Goal: Check status

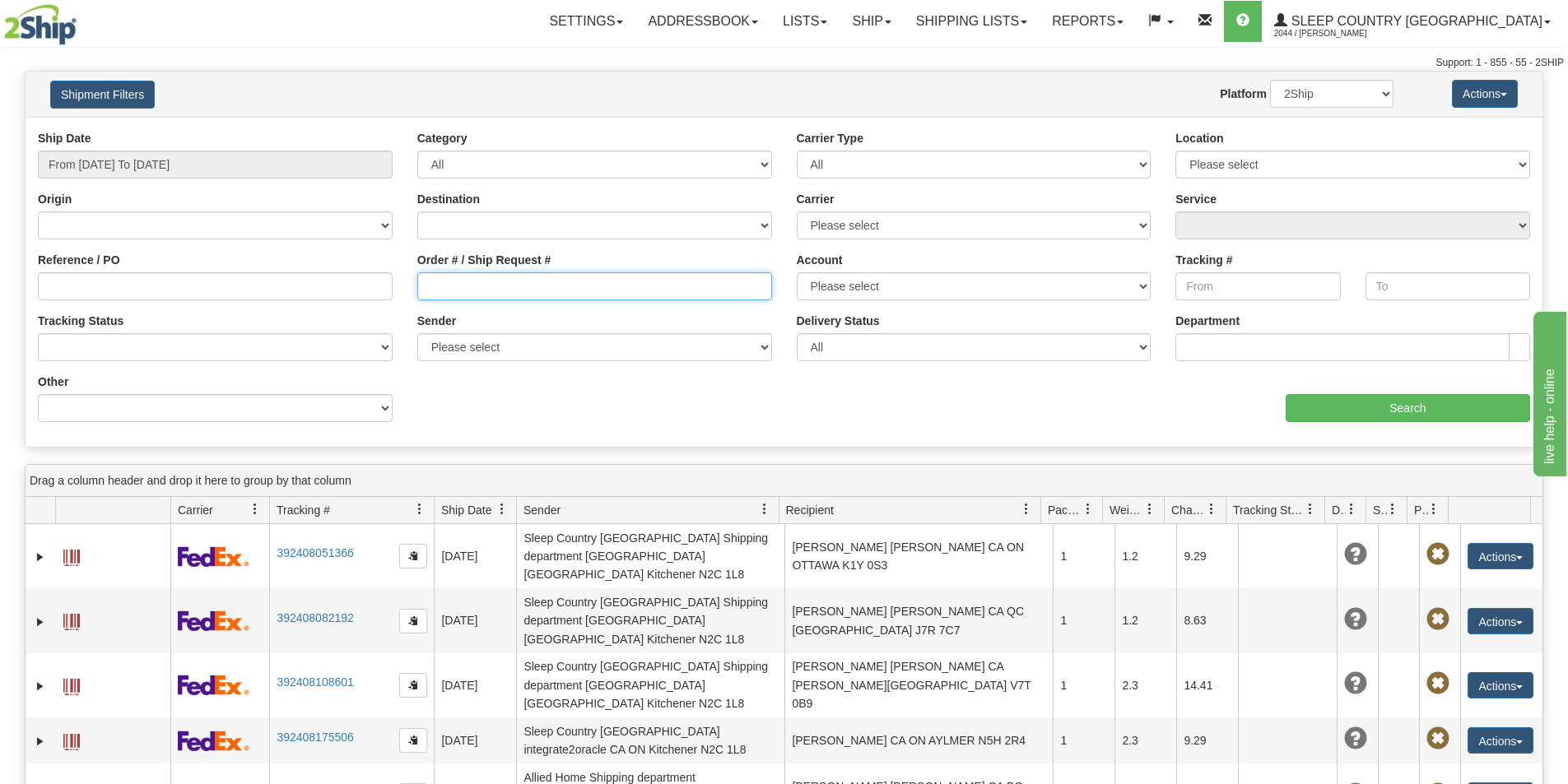
drag, startPoint x: 444, startPoint y: 287, endPoint x: 443, endPoint y: 296, distance: 9.1
click at [444, 290] on input "Order # / Ship Request #" at bounding box center [594, 286] width 354 height 28
paste input "9000I014901"
type input "9000I014901"
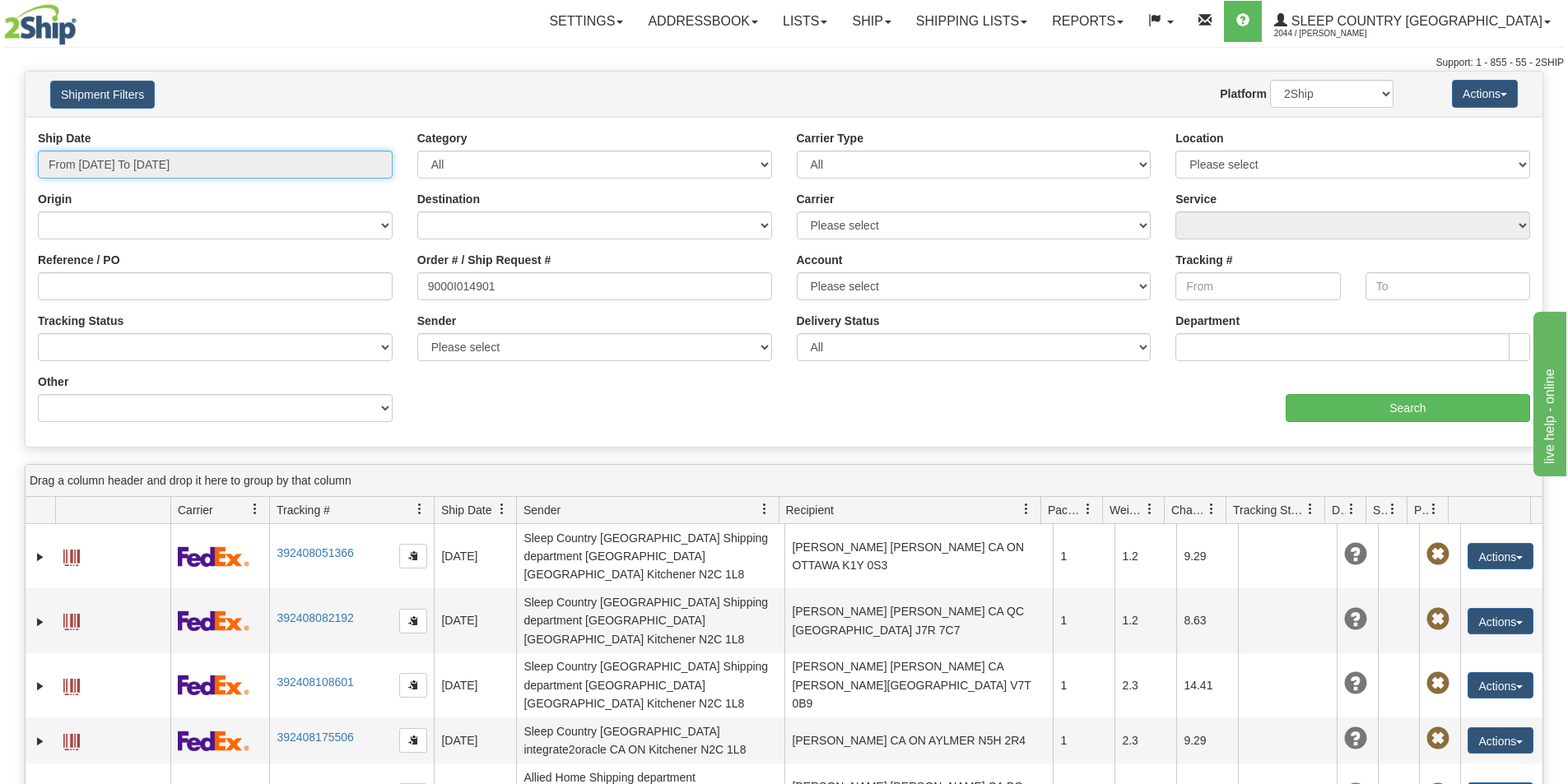
click at [179, 167] on input "From [DATE] To [DATE]" at bounding box center [214, 164] width 354 height 28
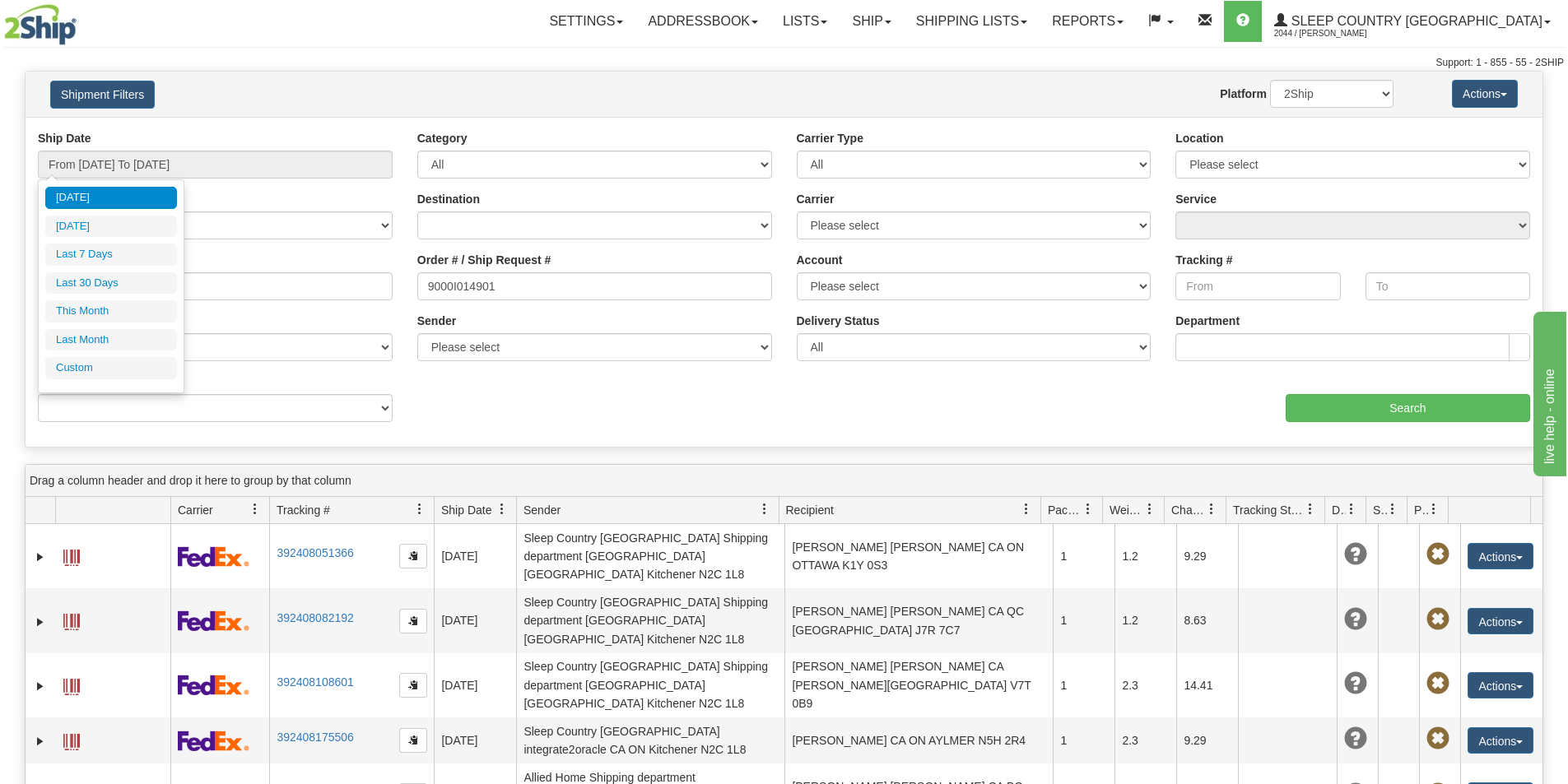
drag, startPoint x: 117, startPoint y: 287, endPoint x: 146, endPoint y: 287, distance: 29.0
click at [121, 287] on li "Last 30 Days" at bounding box center [110, 283] width 132 height 22
type input "From [DATE] To [DATE]"
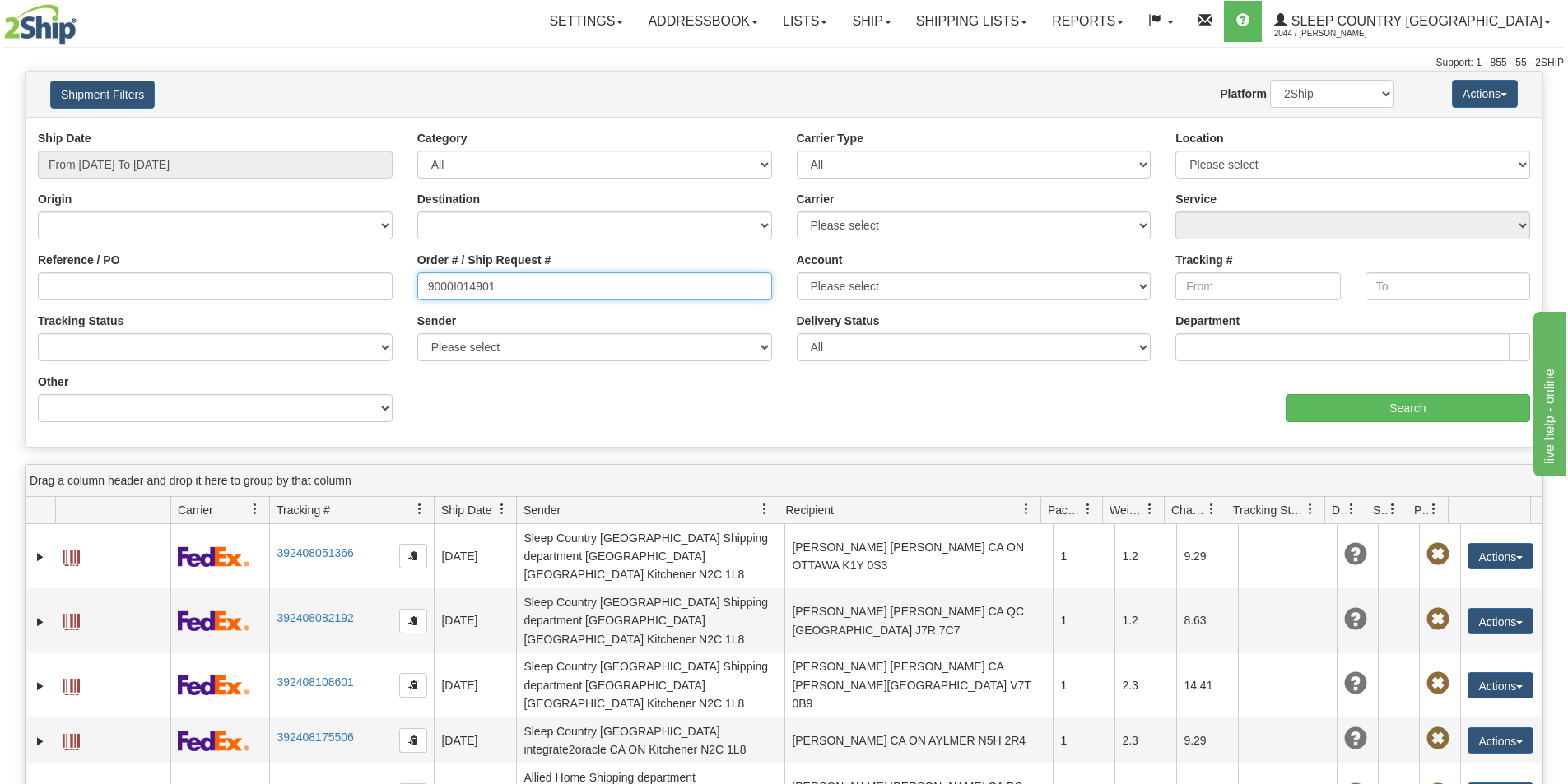
click at [525, 290] on input "9000I014901" at bounding box center [594, 286] width 354 height 28
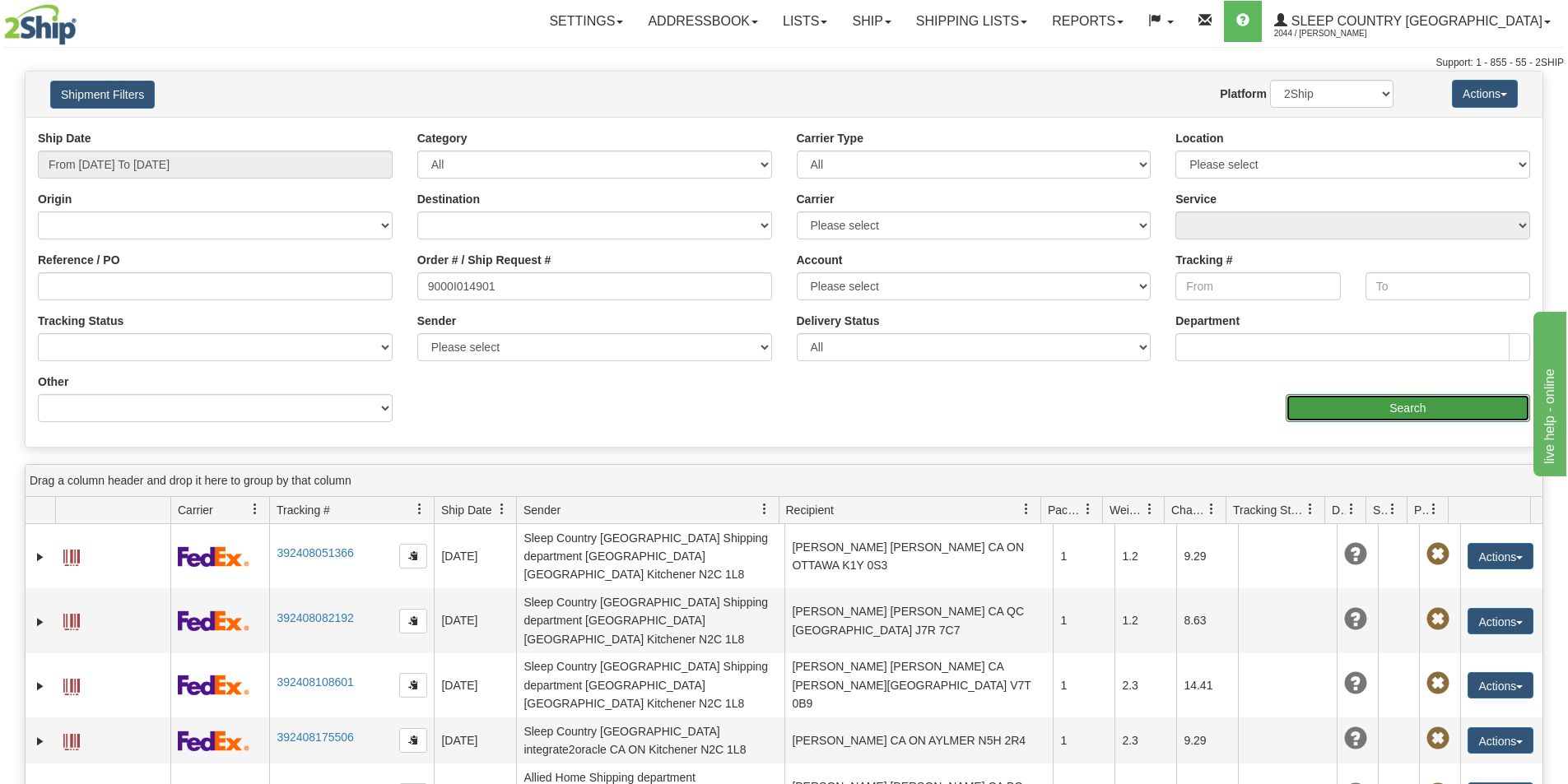
click at [1364, 400] on input "Search" at bounding box center [1407, 408] width 244 height 28
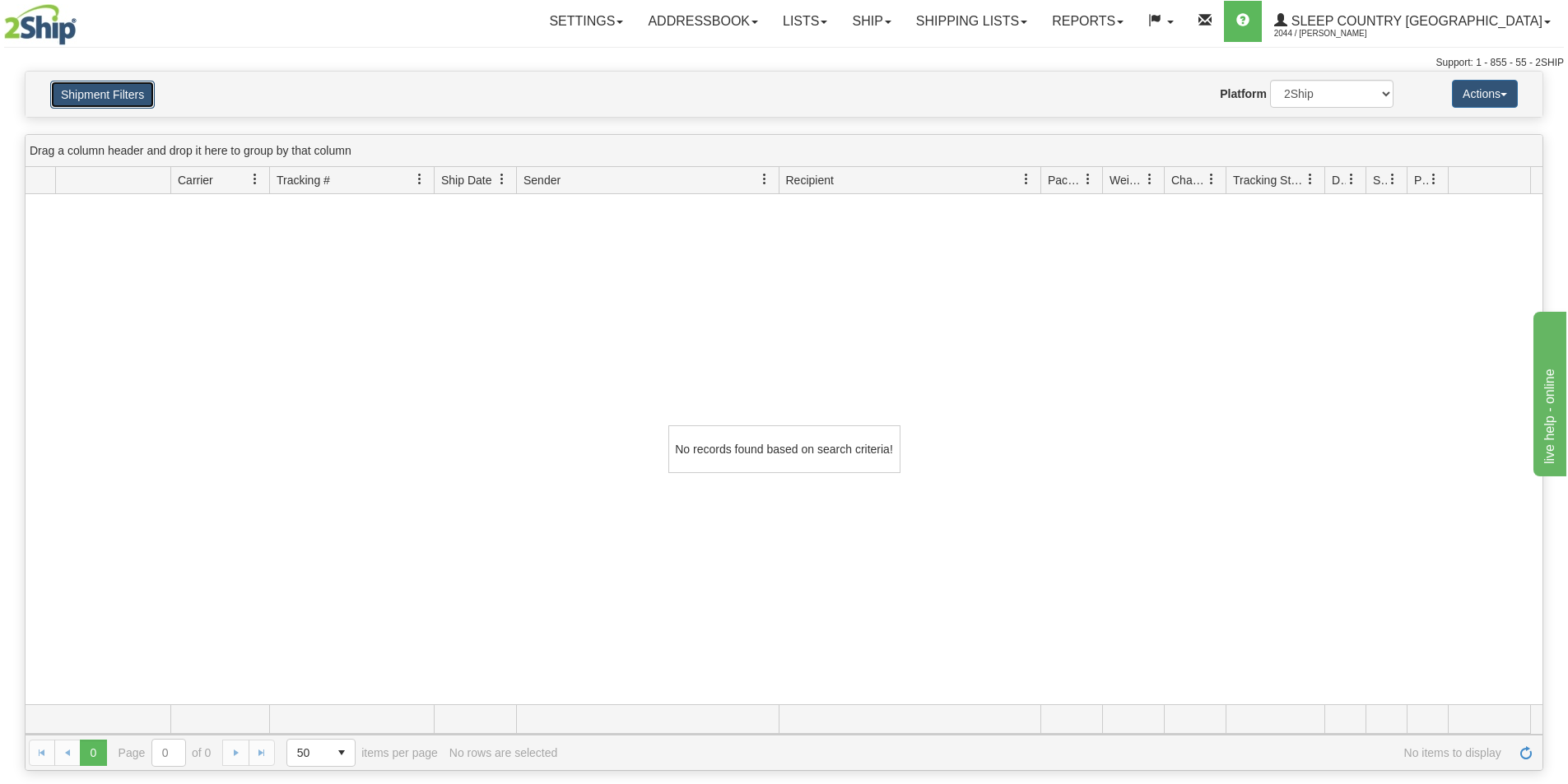
click at [101, 86] on button "Shipment Filters" at bounding box center [103, 94] width 105 height 28
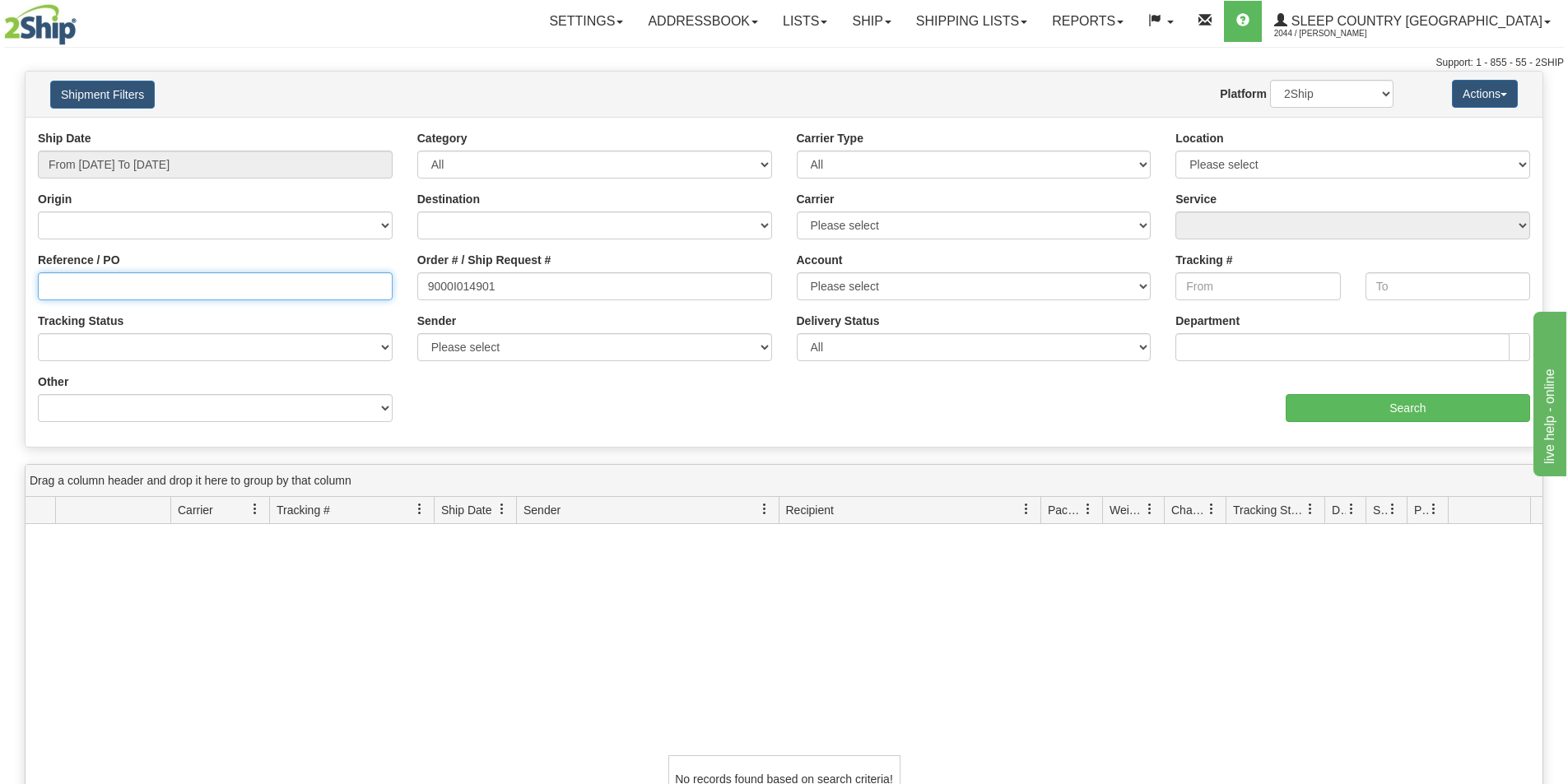
click at [180, 282] on input "Reference / PO" at bounding box center [214, 286] width 354 height 28
paste input "9000I014901"
type input "9000I014901"
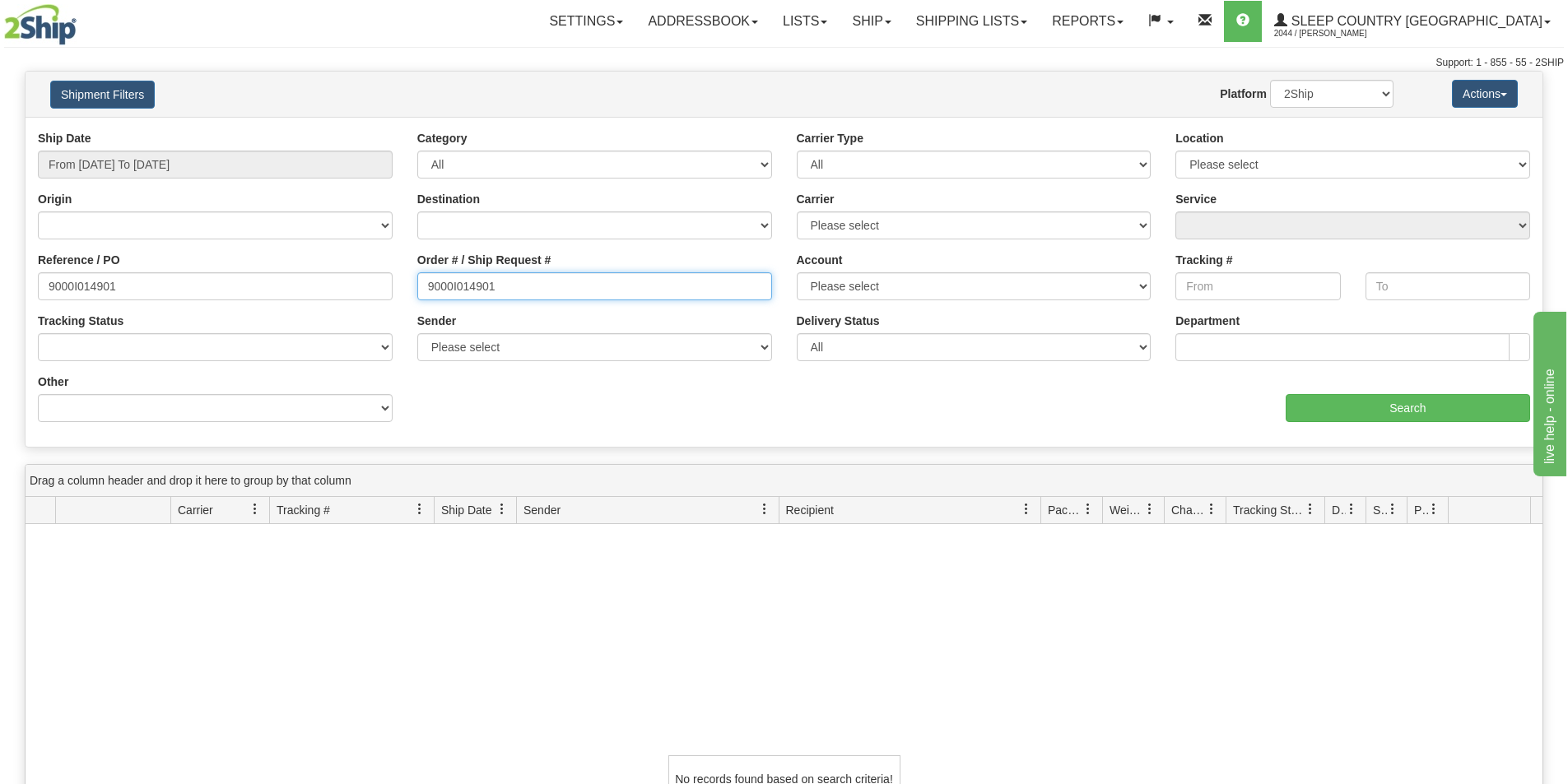
drag, startPoint x: 461, startPoint y: 295, endPoint x: 187, endPoint y: 276, distance: 274.7
click at [187, 130] on div "Reference / PO 9000I014901 Order # / Ship Request # 9000I014901 Account Please …" at bounding box center [784, 130] width 1517 height 0
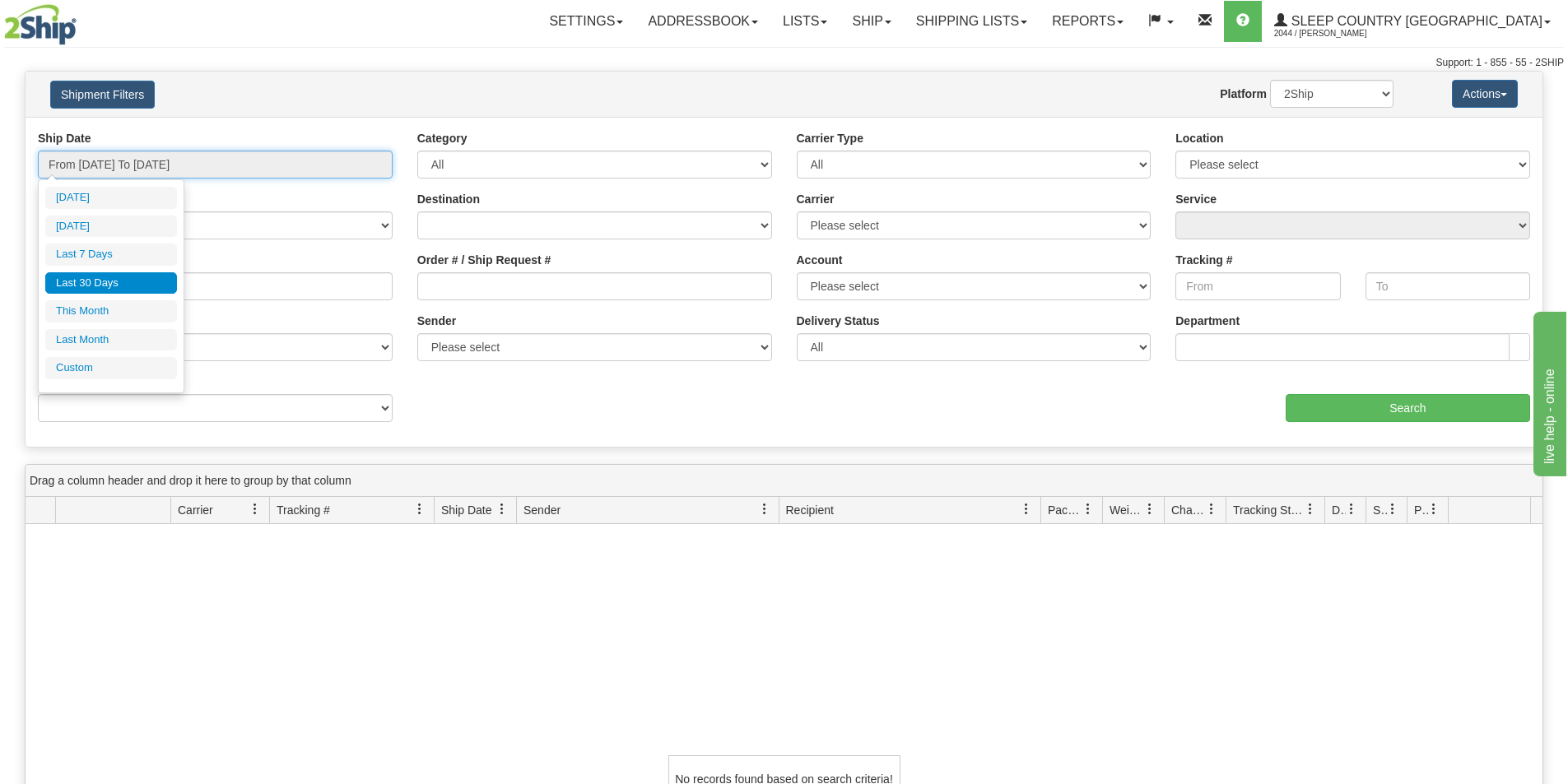
click at [209, 162] on input "From [DATE] To [DATE]" at bounding box center [214, 164] width 354 height 28
click at [115, 288] on li "Last 30 Days" at bounding box center [110, 283] width 132 height 22
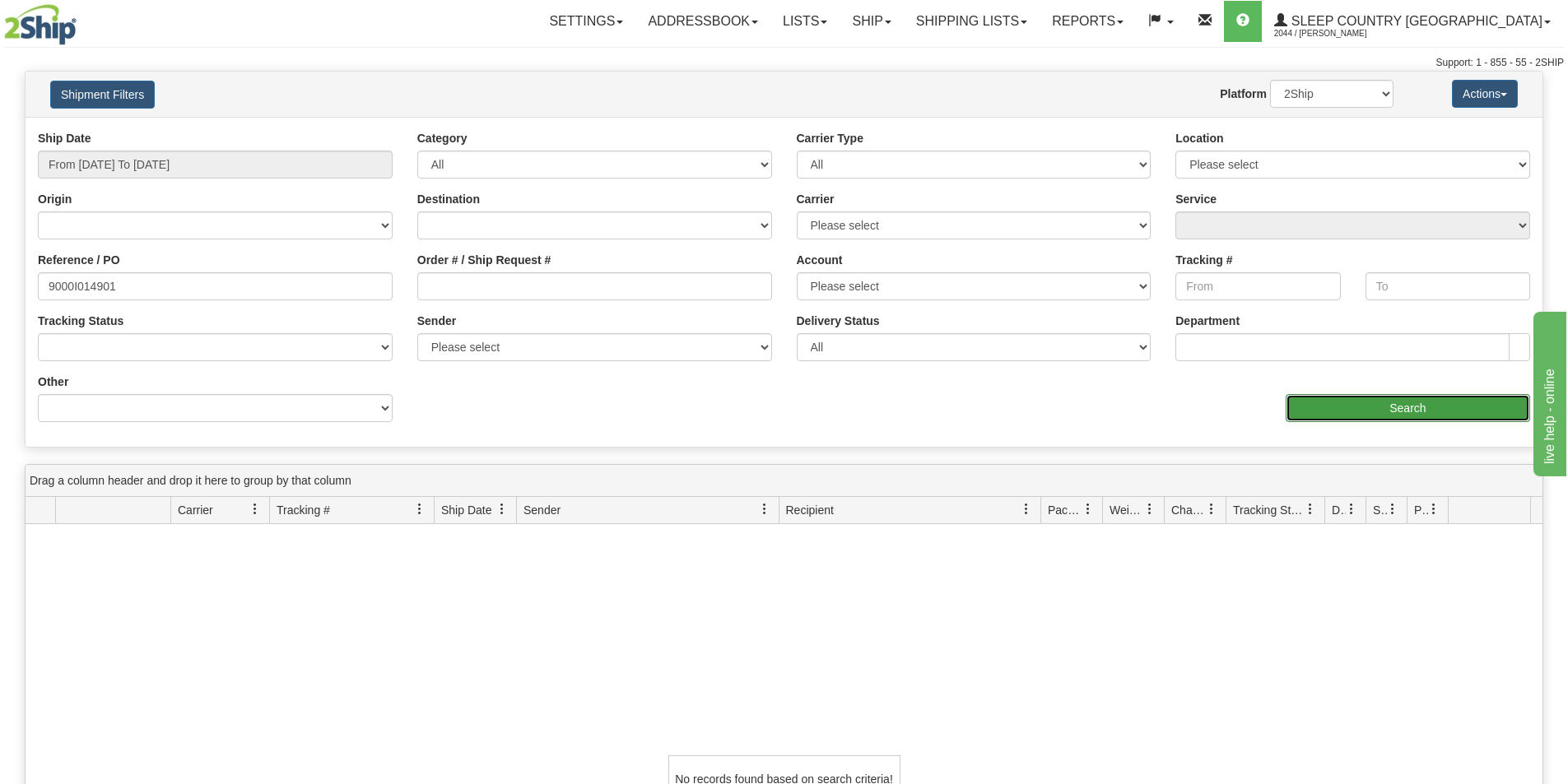
click at [1402, 407] on input "Search" at bounding box center [1407, 408] width 244 height 28
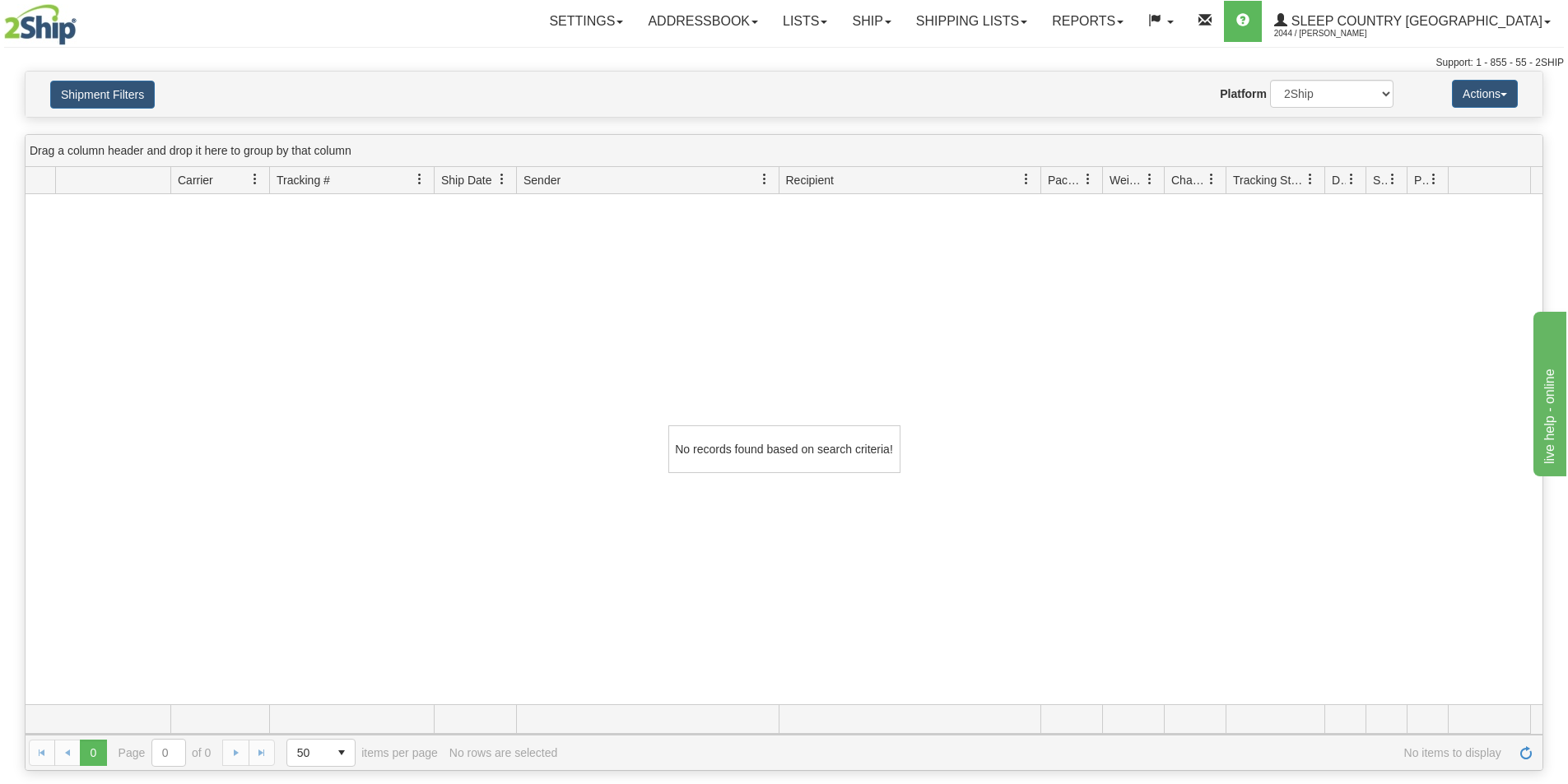
drag, startPoint x: 525, startPoint y: 334, endPoint x: 429, endPoint y: 252, distance: 126.3
click at [522, 333] on div "No records found based on search criteria!" at bounding box center [784, 449] width 1517 height 510
click at [101, 92] on button "Shipment Filters" at bounding box center [103, 94] width 105 height 28
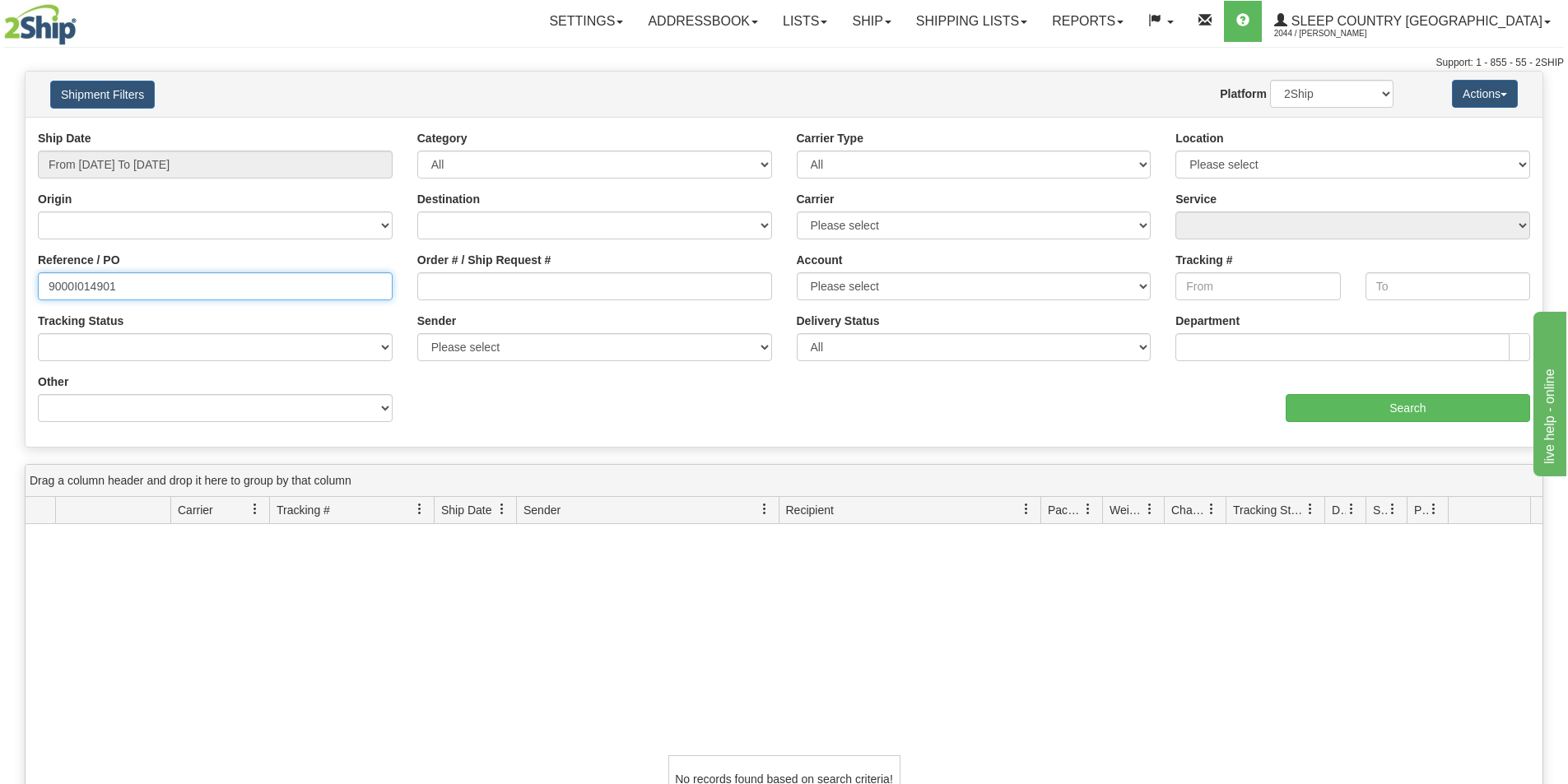
drag, startPoint x: 5, startPoint y: 286, endPoint x: -107, endPoint y: 283, distance: 112.0
click at [0, 283] on html "Upgrade Account Cancel Toggle navigation Settings New Senders" at bounding box center [784, 392] width 1568 height 784
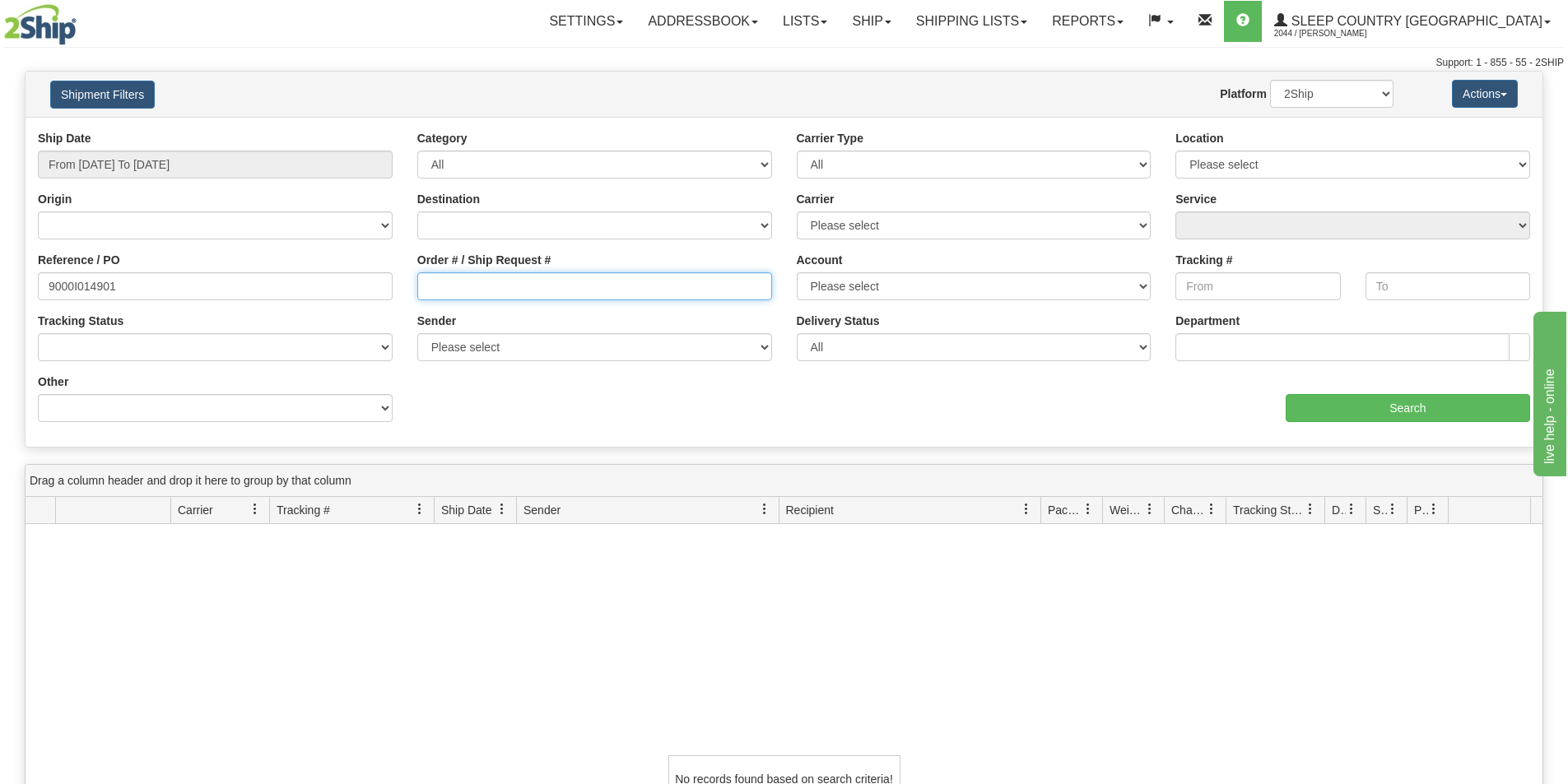
paste input "9000I014901"
drag, startPoint x: 494, startPoint y: 292, endPoint x: 418, endPoint y: 292, distance: 76.0
click at [490, 292] on input "Order # / Ship Request #" at bounding box center [594, 286] width 354 height 28
type input "9000I014901"
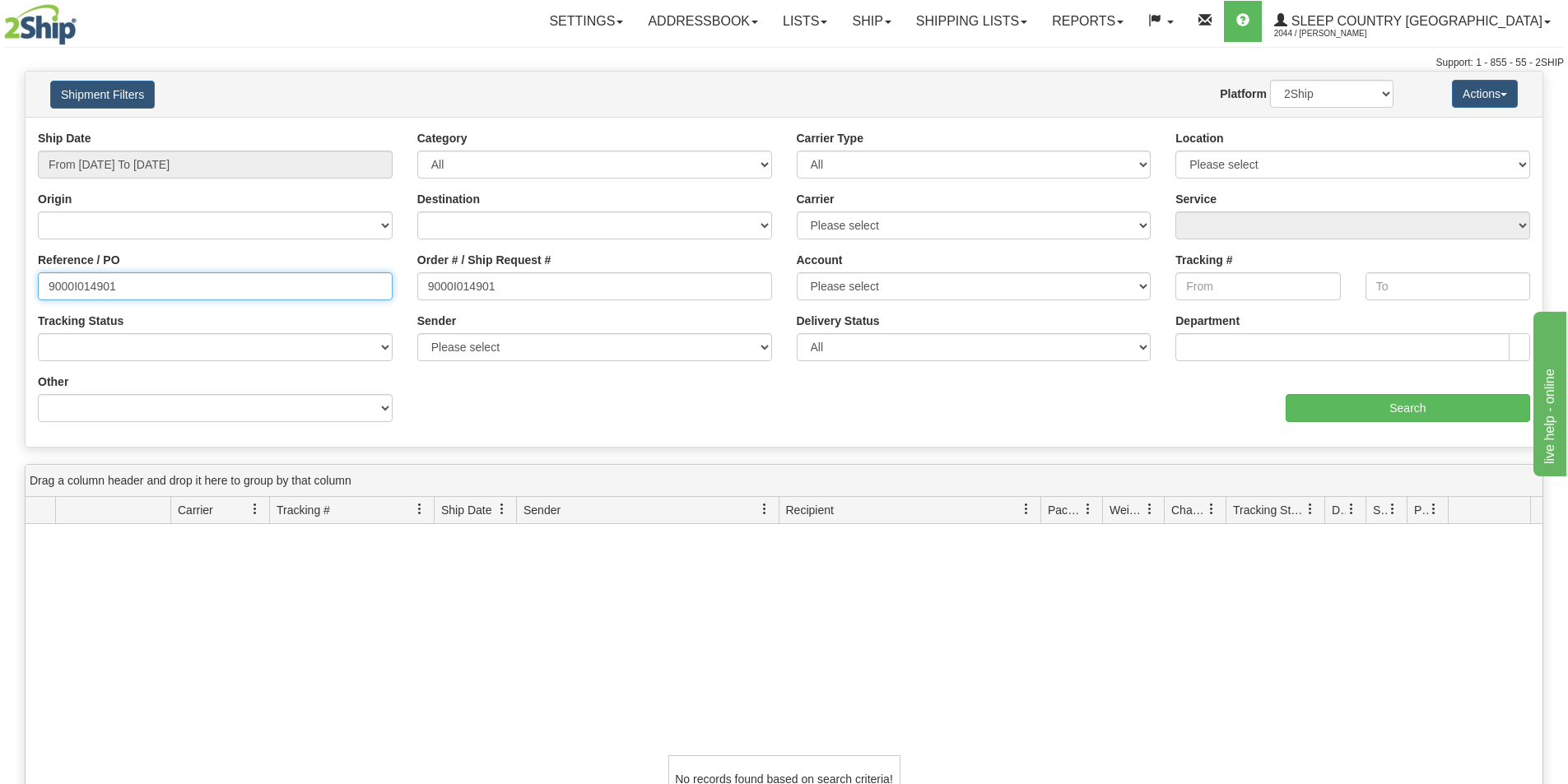
drag, startPoint x: 235, startPoint y: 289, endPoint x: -367, endPoint y: 297, distance: 602.1
click at [0, 297] on html "Upgrade Account Cancel Toggle navigation Settings New Senders" at bounding box center [784, 392] width 1568 height 784
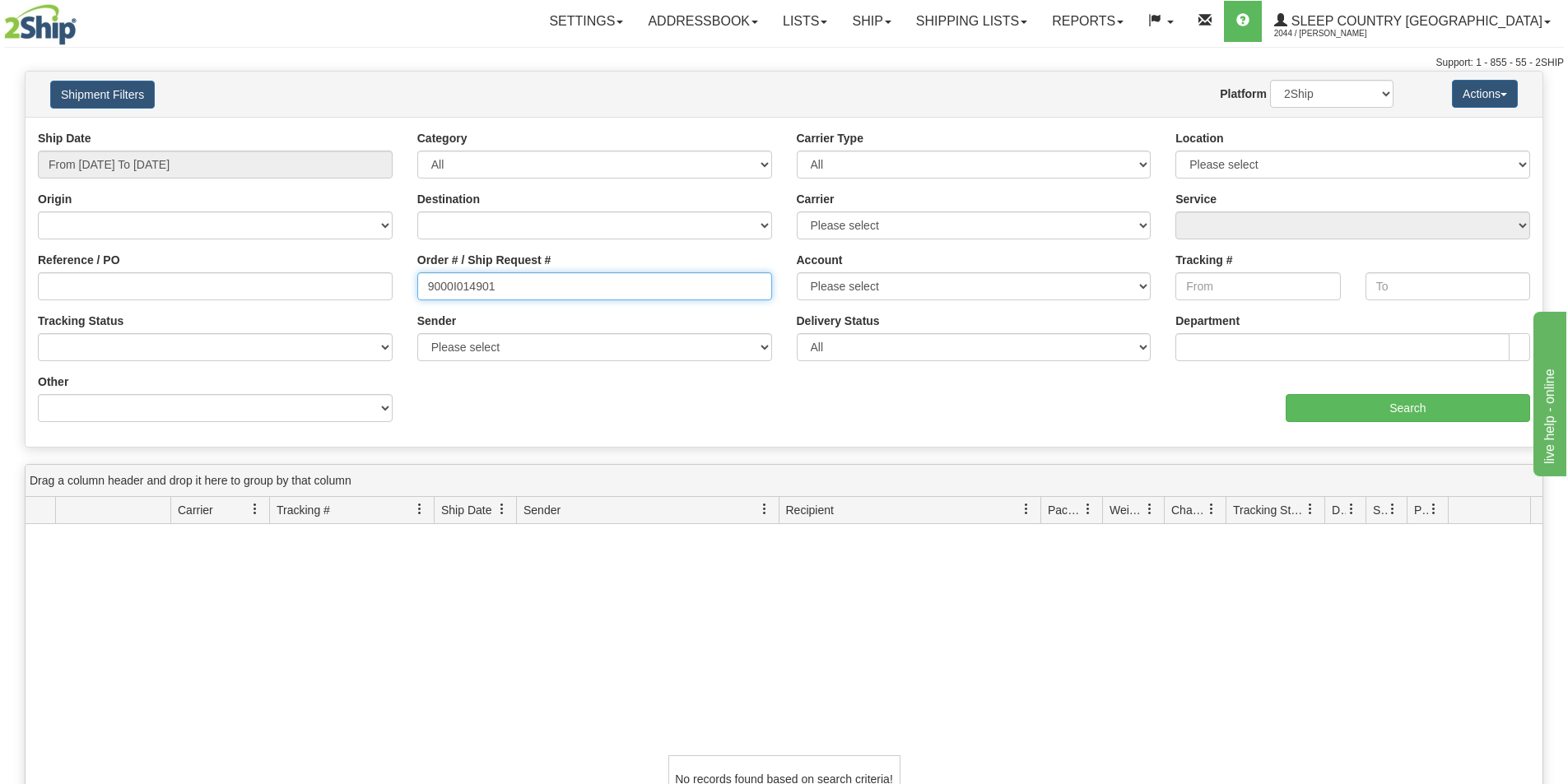
click at [428, 278] on input "9000I014901" at bounding box center [594, 286] width 354 height 28
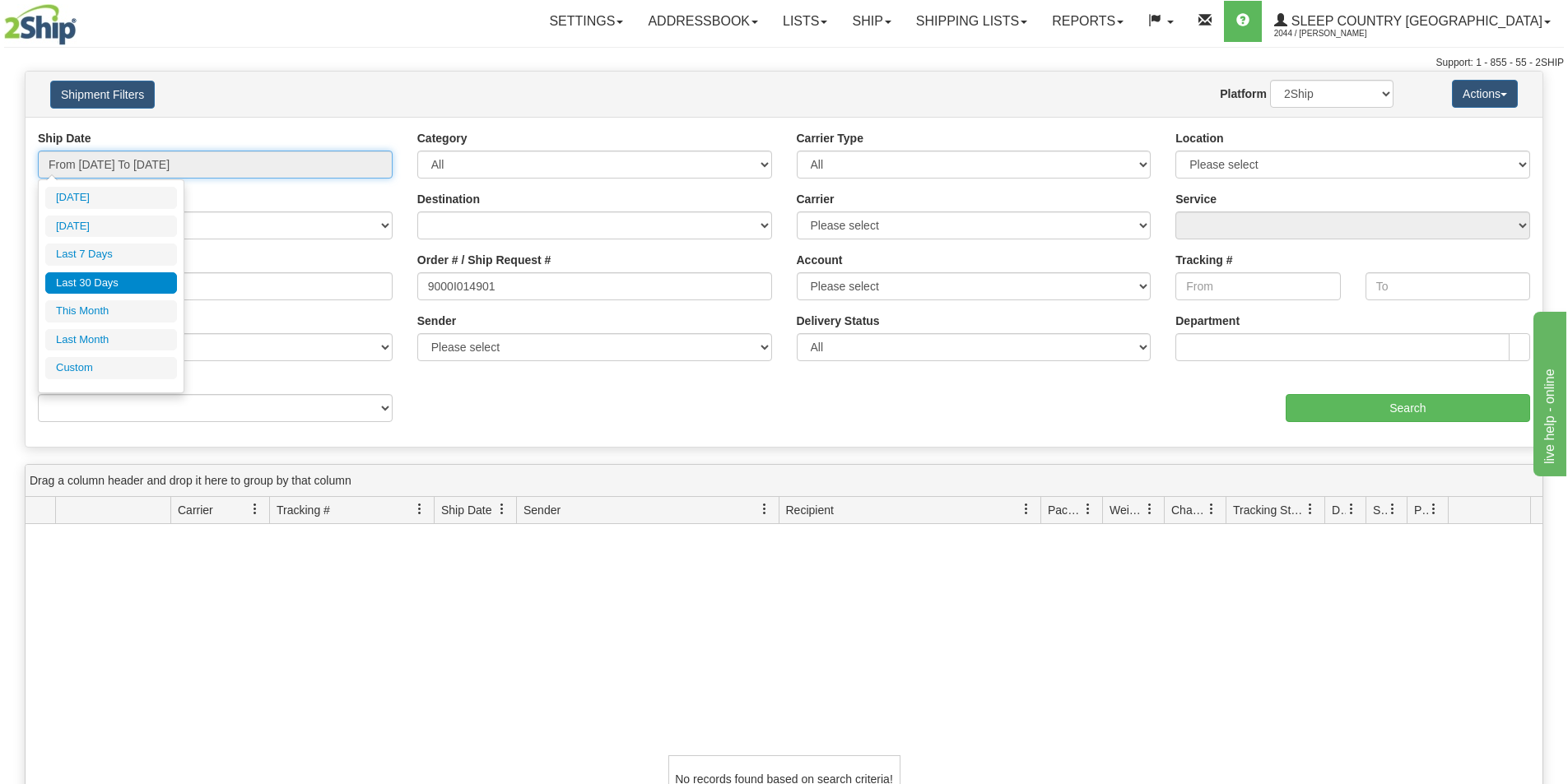
click at [167, 165] on input "From [DATE] To [DATE]" at bounding box center [214, 164] width 354 height 28
click at [120, 283] on li "Last 30 Days" at bounding box center [110, 283] width 132 height 22
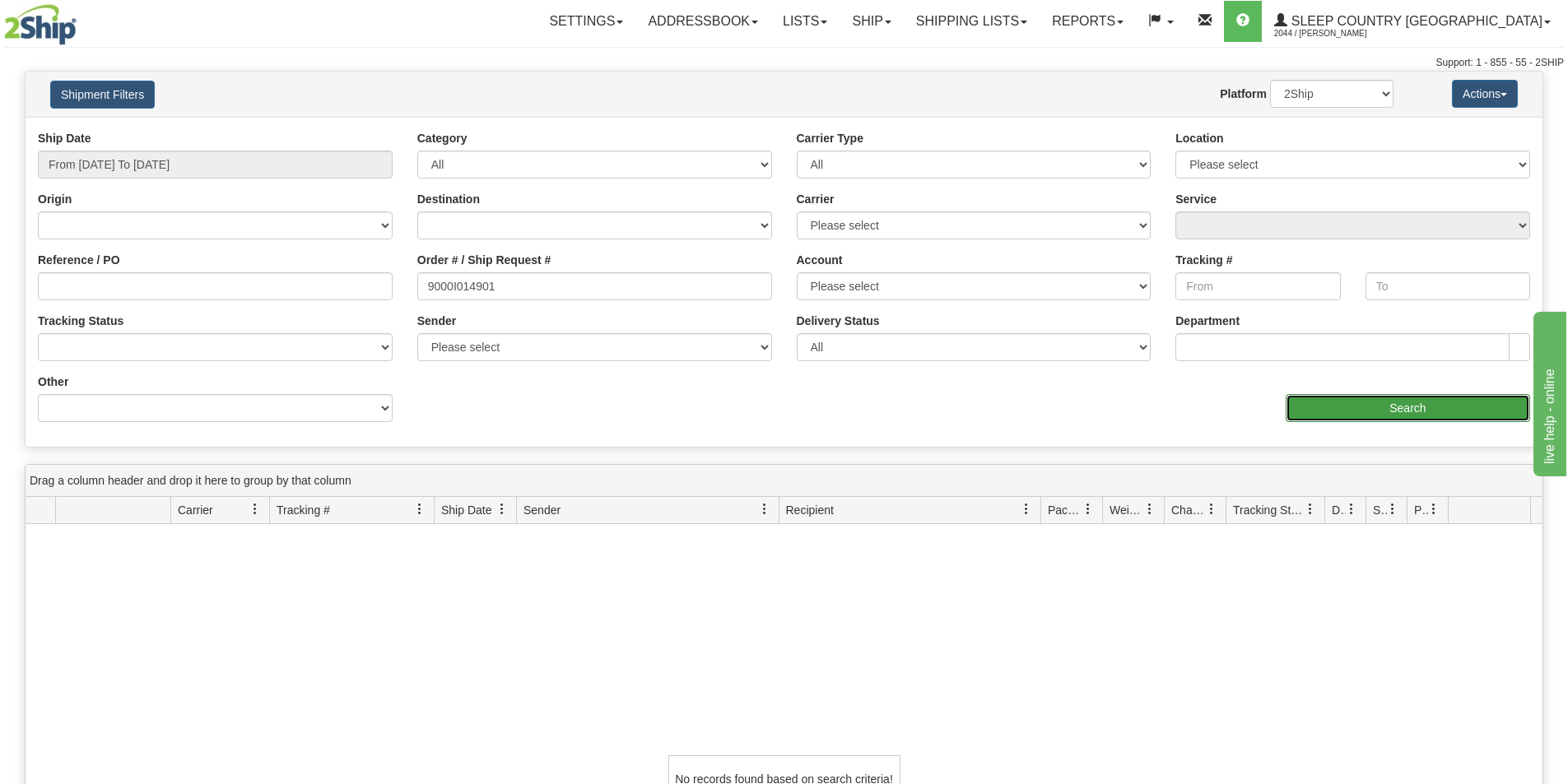
click at [1411, 415] on input "Search" at bounding box center [1407, 408] width 244 height 28
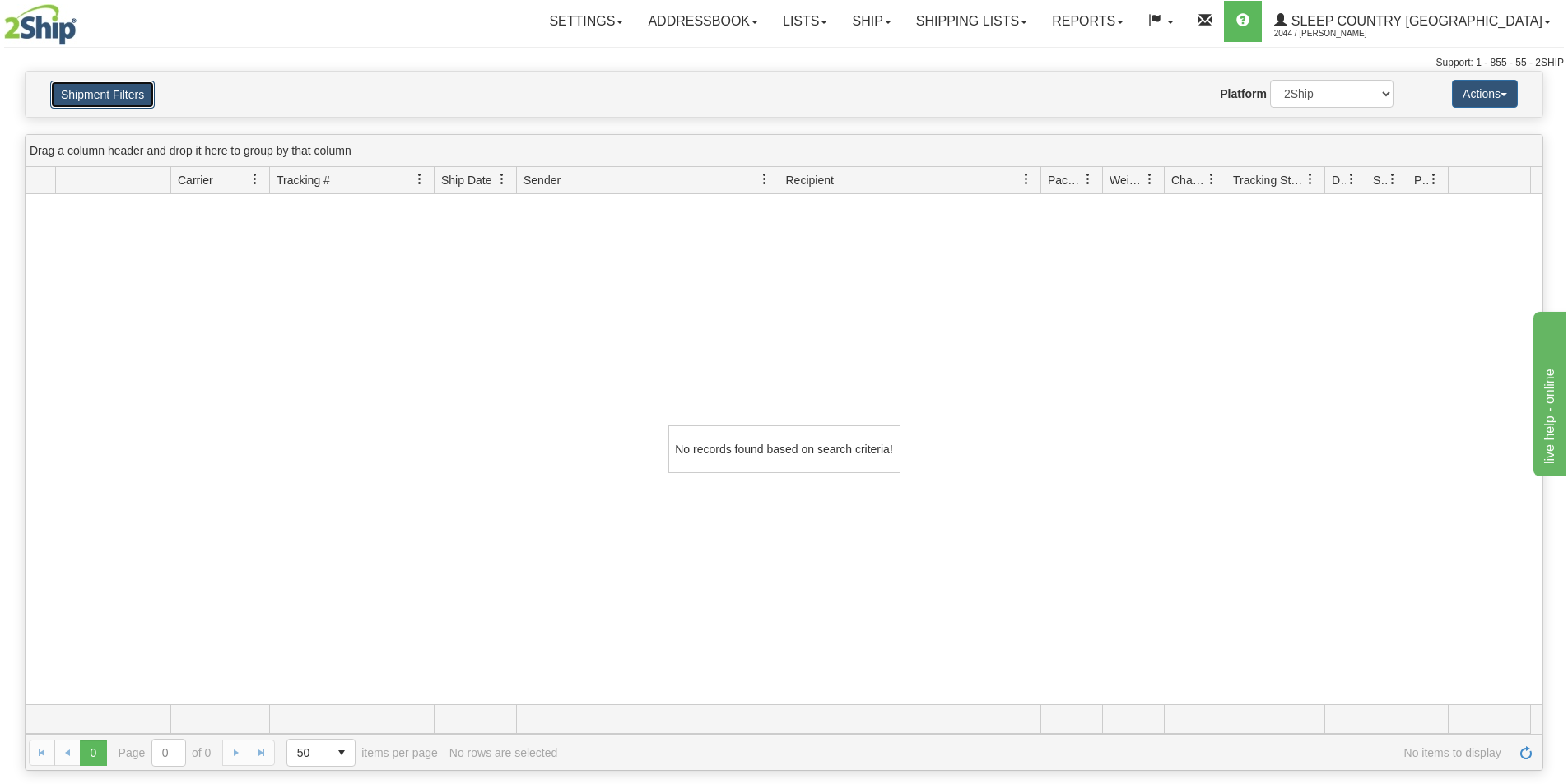
click at [94, 86] on button "Shipment Filters" at bounding box center [103, 94] width 105 height 28
